Goal: Task Accomplishment & Management: Manage account settings

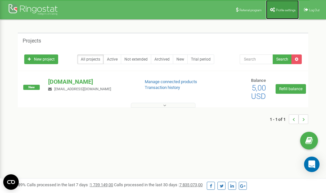
click at [288, 8] on span "Profile settings" at bounding box center [286, 10] width 20 height 4
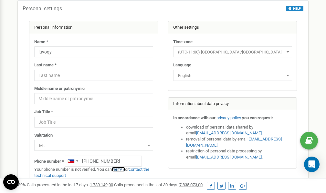
click at [120, 169] on link "verify it" at bounding box center [118, 169] width 13 height 5
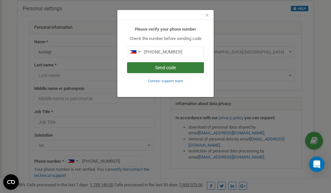
click at [163, 68] on button "Send code" at bounding box center [165, 67] width 77 height 11
